Goal: Information Seeking & Learning: Learn about a topic

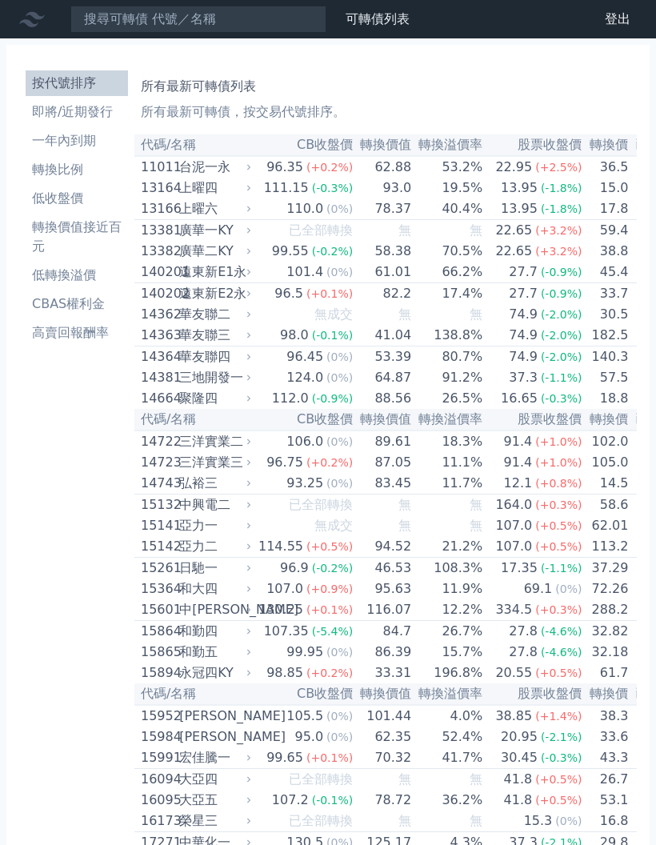
scroll to position [8, 0]
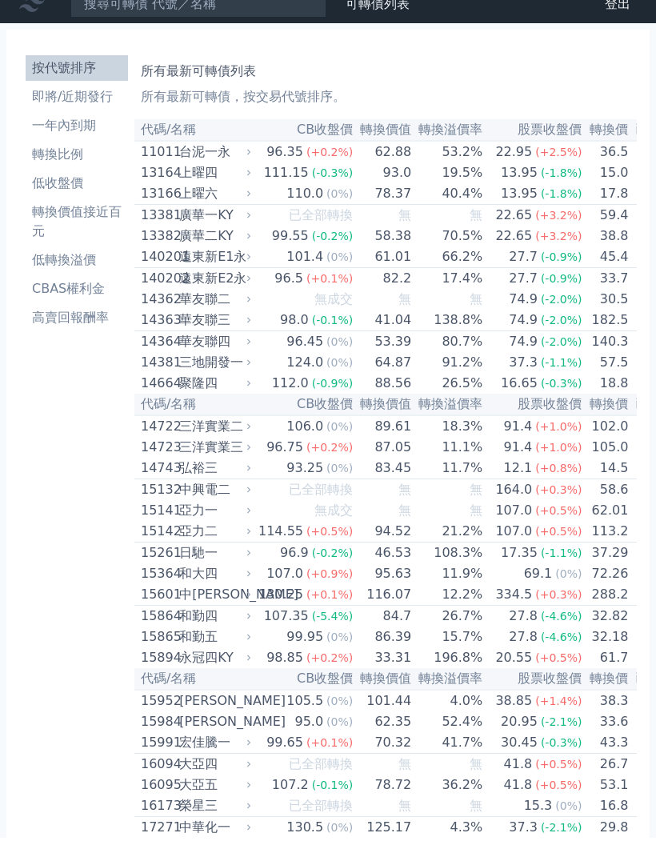
click at [74, 134] on li "一年內到期" at bounding box center [77, 132] width 102 height 19
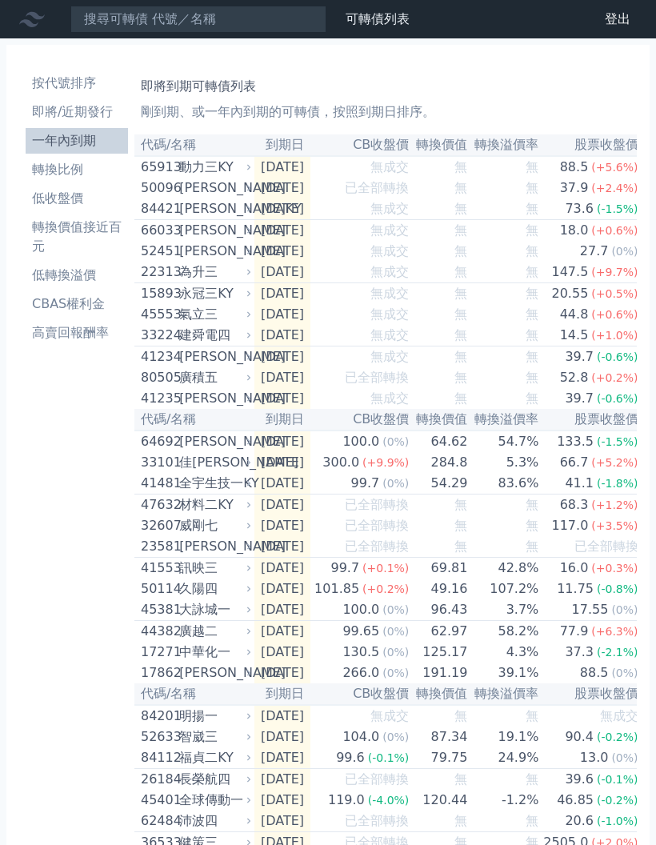
click at [55, 174] on li "轉換比例" at bounding box center [77, 169] width 102 height 19
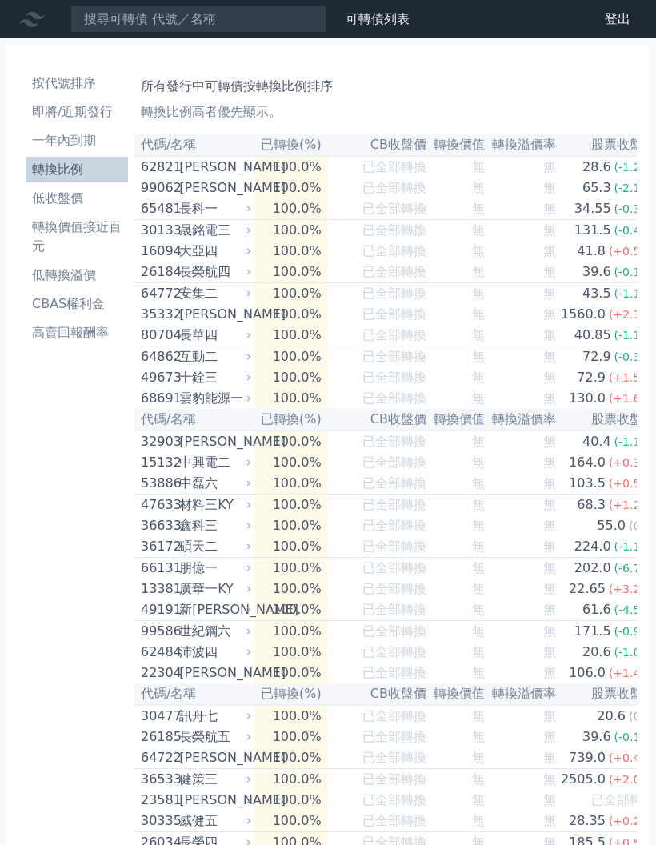
click at [68, 145] on li "一年內到期" at bounding box center [77, 140] width 102 height 19
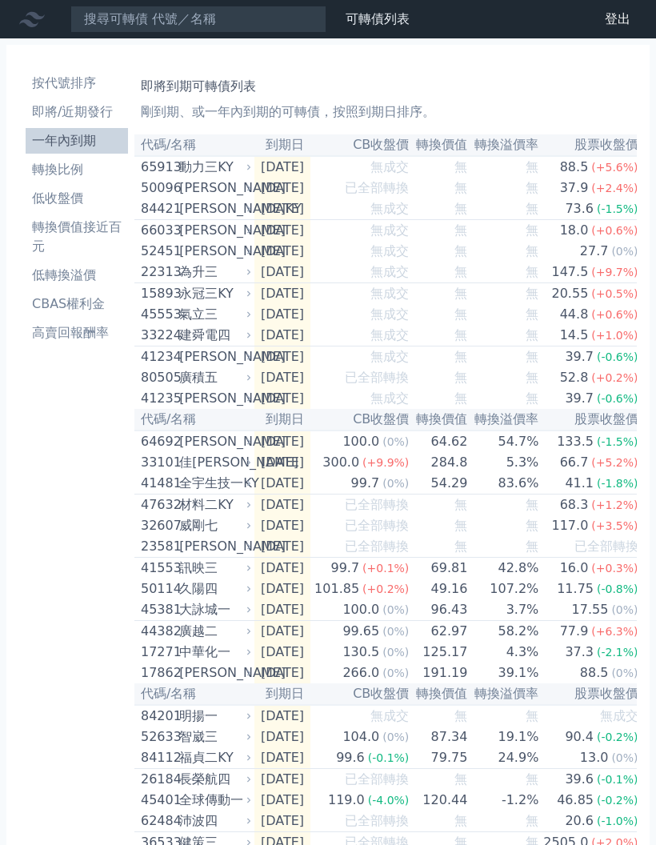
click at [82, 81] on li "按代號排序" at bounding box center [77, 83] width 102 height 19
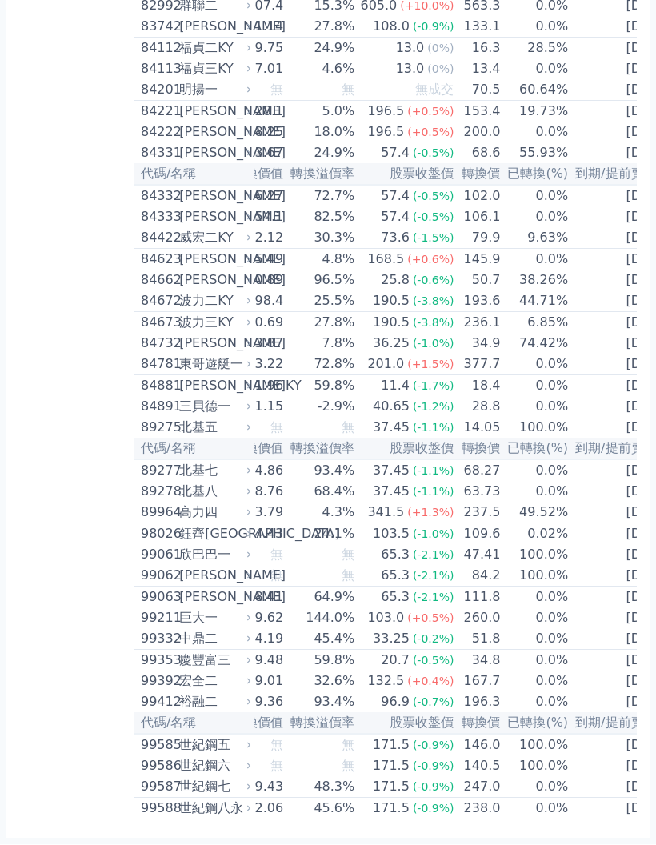
scroll to position [9107, 0]
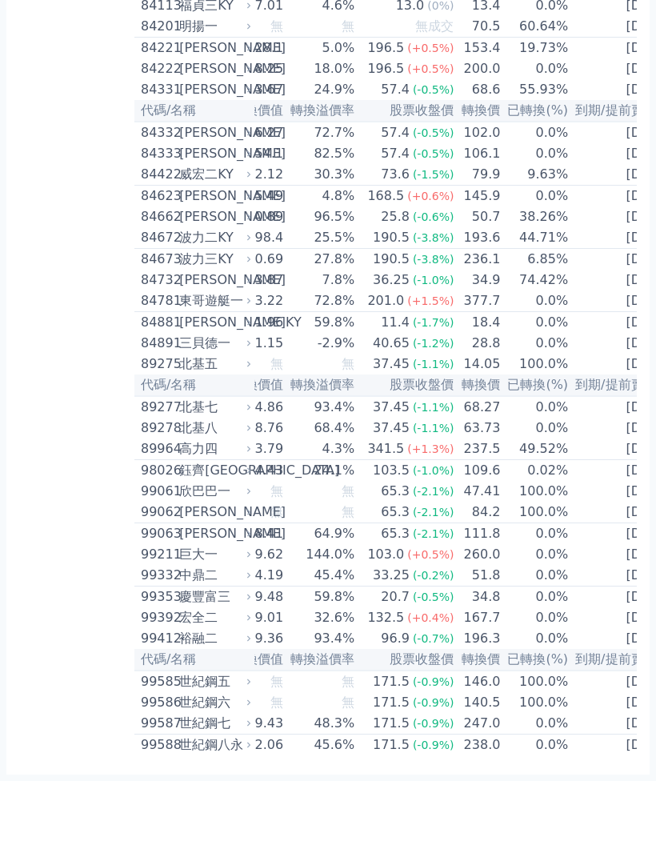
click at [630, 334] on td "[DATE]" at bounding box center [622, 344] width 106 height 21
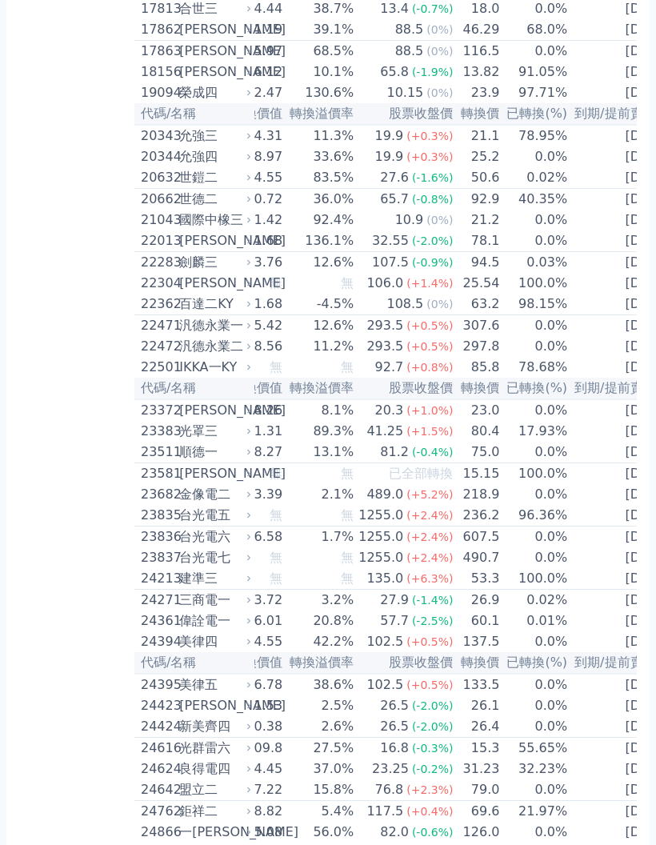
scroll to position [0, 128]
click at [606, 378] on td "[DATE]" at bounding box center [622, 367] width 106 height 21
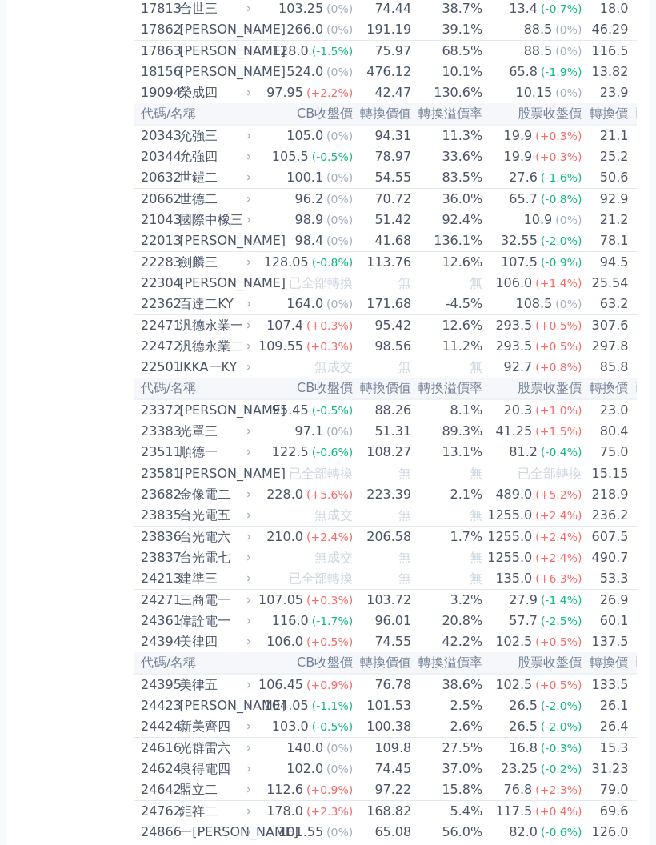
scroll to position [0, 0]
click at [220, 377] on div "IKKA一KY" at bounding box center [213, 367] width 69 height 19
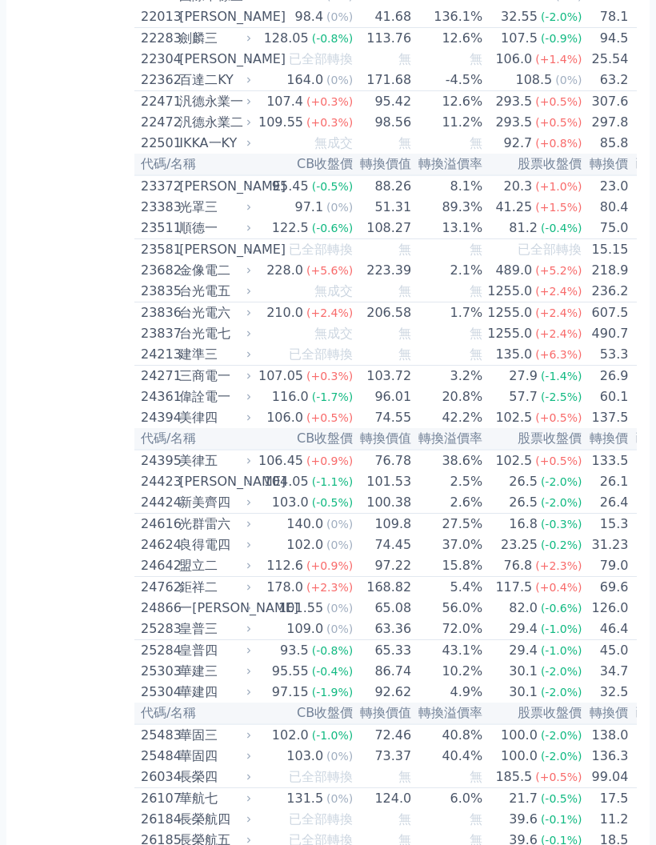
click at [219, 406] on div "偉詮電一" at bounding box center [213, 396] width 69 height 19
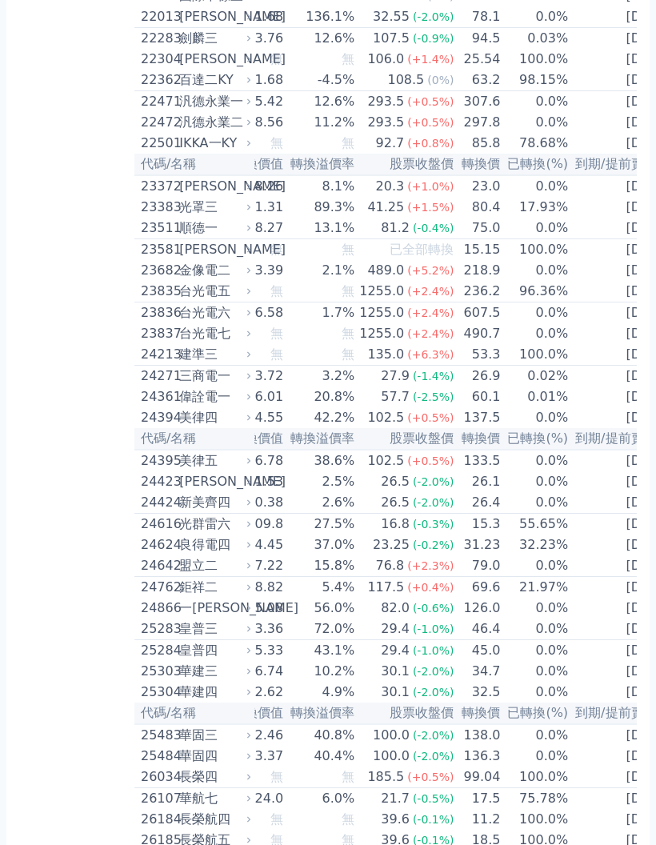
scroll to position [0, 128]
click at [605, 407] on td "[DATE]" at bounding box center [622, 396] width 106 height 21
click at [619, 407] on td "[DATE]" at bounding box center [622, 396] width 106 height 21
click at [614, 407] on td "[DATE]" at bounding box center [622, 396] width 106 height 21
click at [615, 407] on td "[DATE]" at bounding box center [622, 396] width 106 height 21
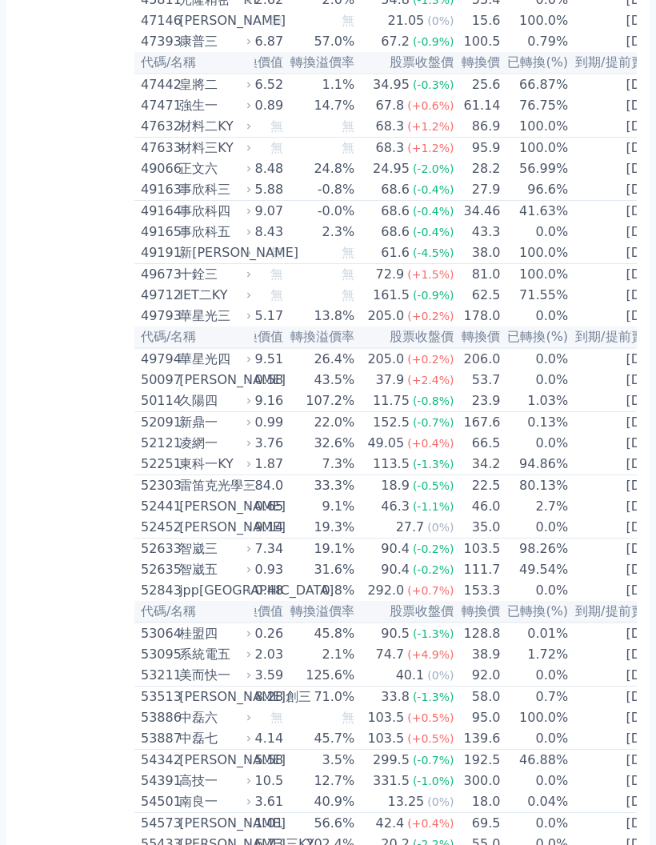
scroll to position [4749, 0]
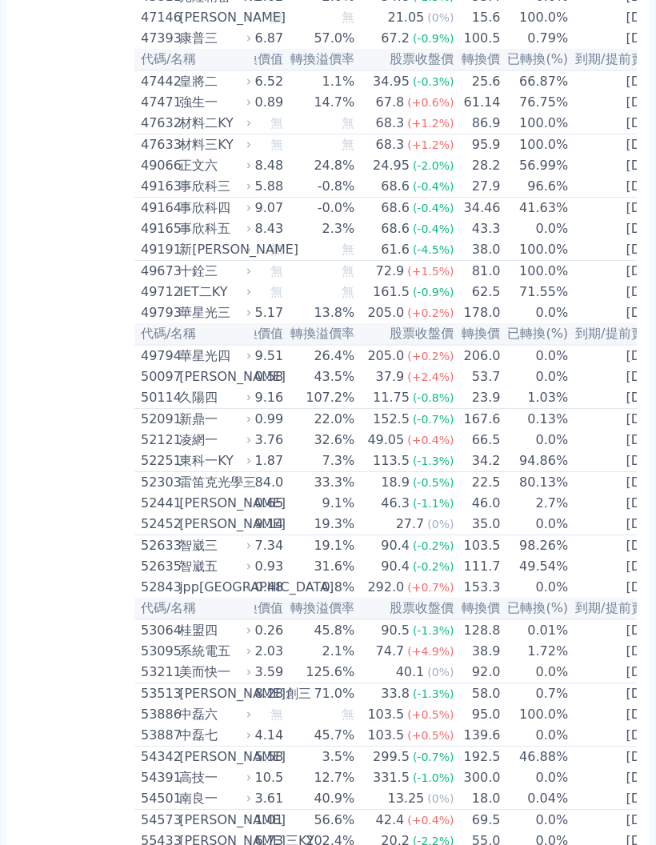
click at [454, 240] on td "43.3" at bounding box center [477, 229] width 46 height 21
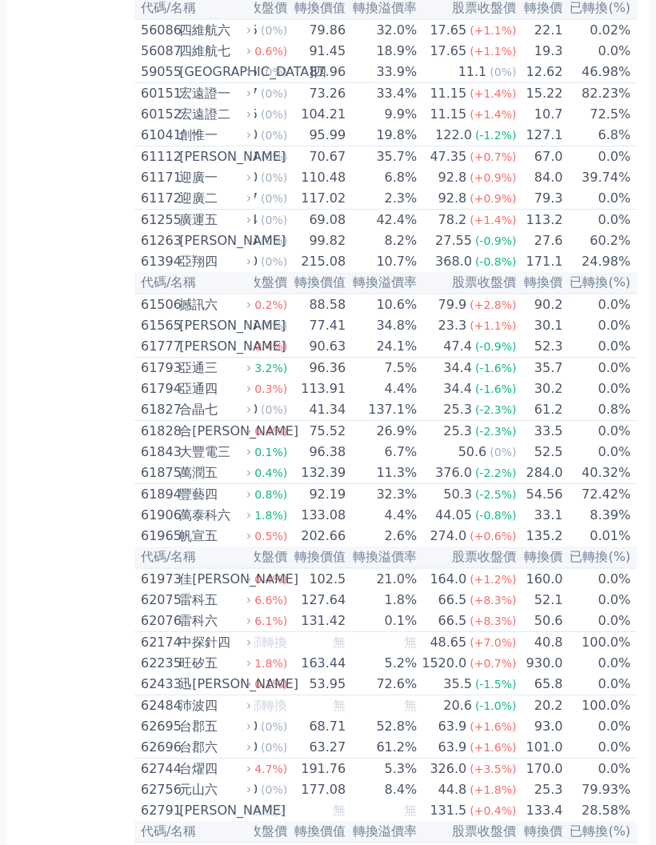
scroll to position [0, 63]
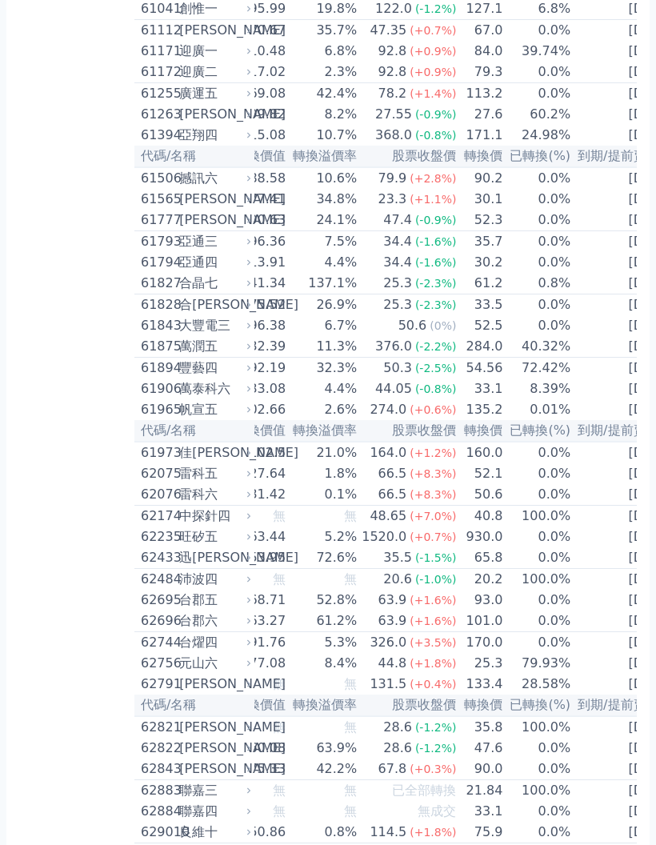
scroll to position [0, 125]
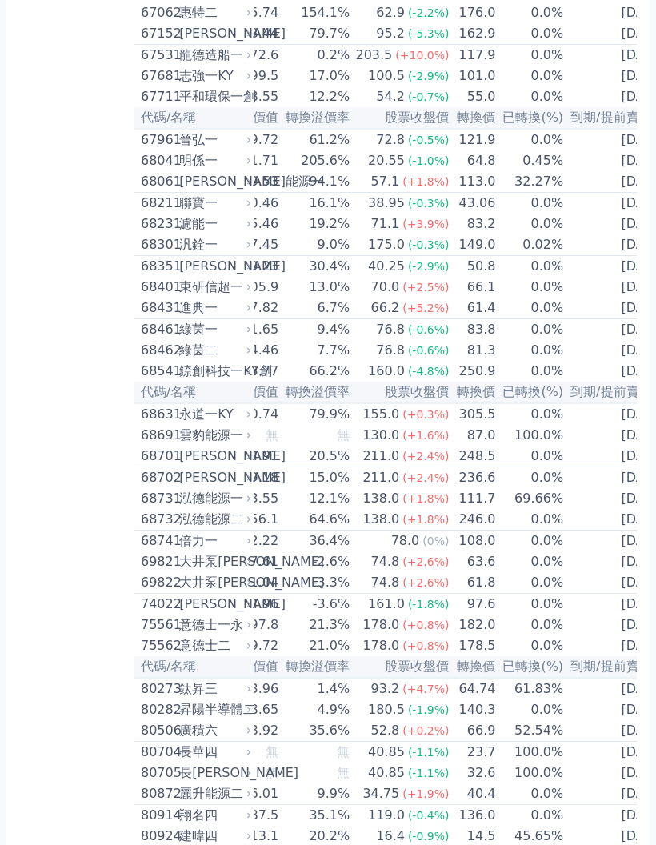
scroll to position [0, 128]
